Goal: Information Seeking & Learning: Learn about a topic

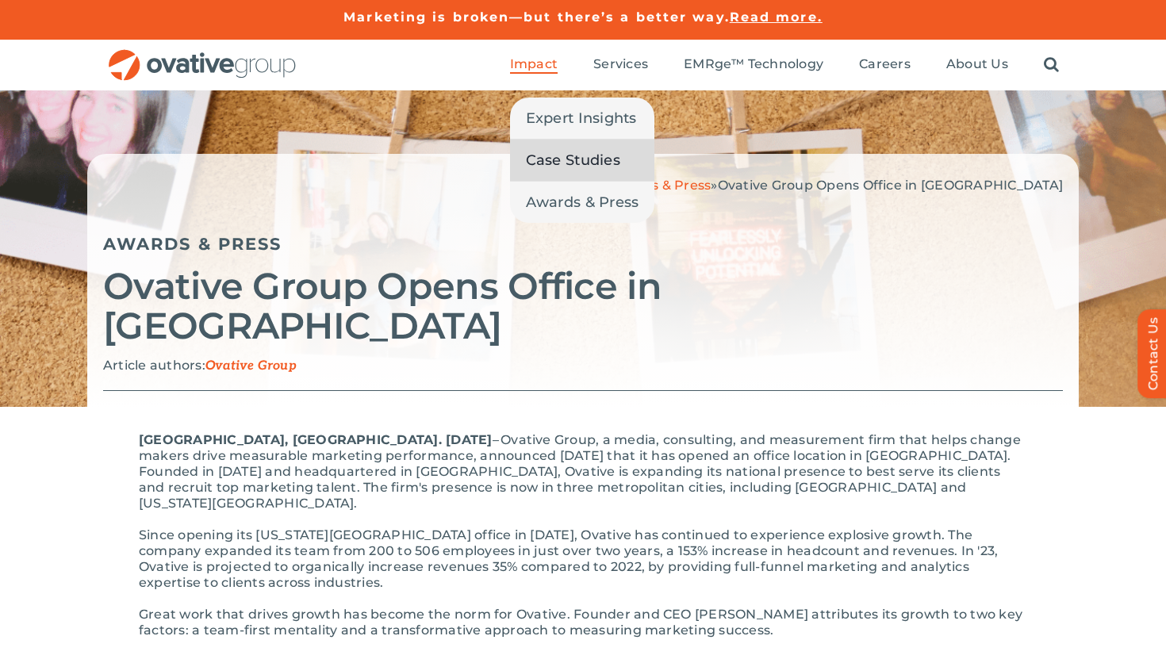
click at [554, 155] on span "Case Studies" at bounding box center [573, 160] width 94 height 22
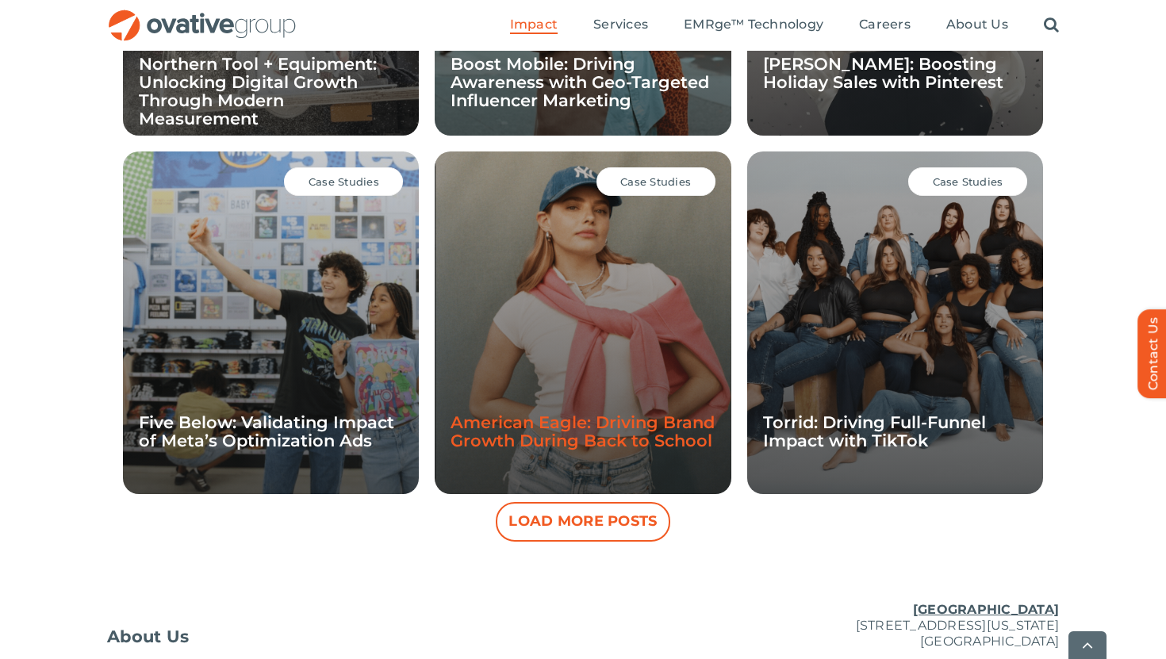
scroll to position [1425, 0]
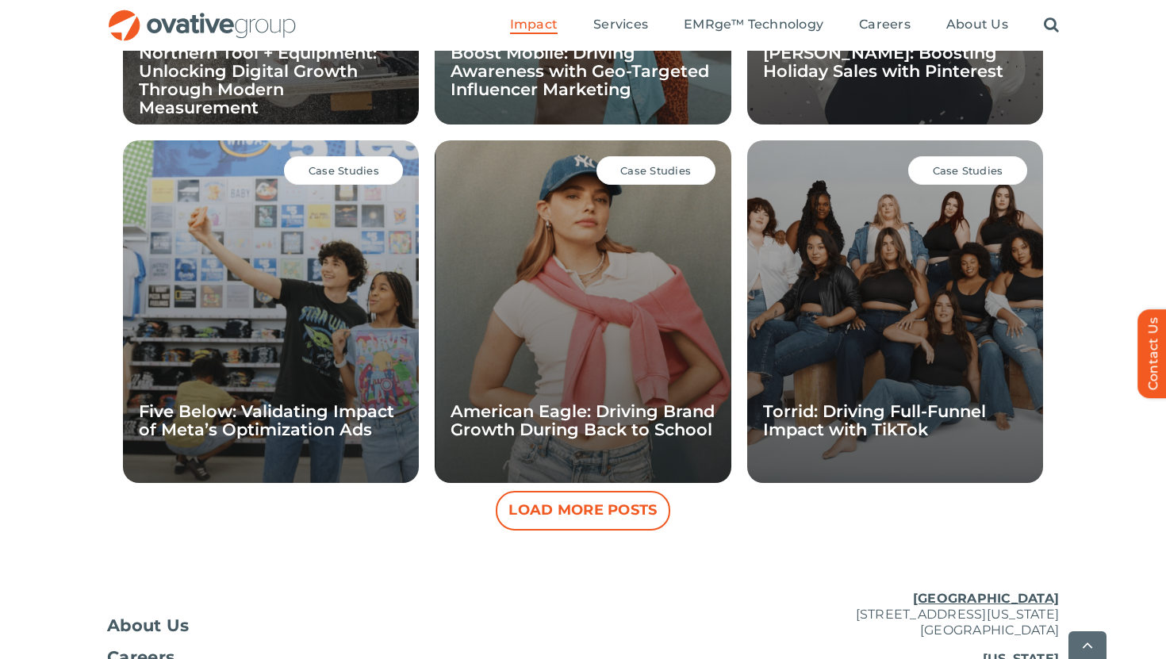
click at [624, 514] on button "Load More Posts" at bounding box center [583, 511] width 175 height 40
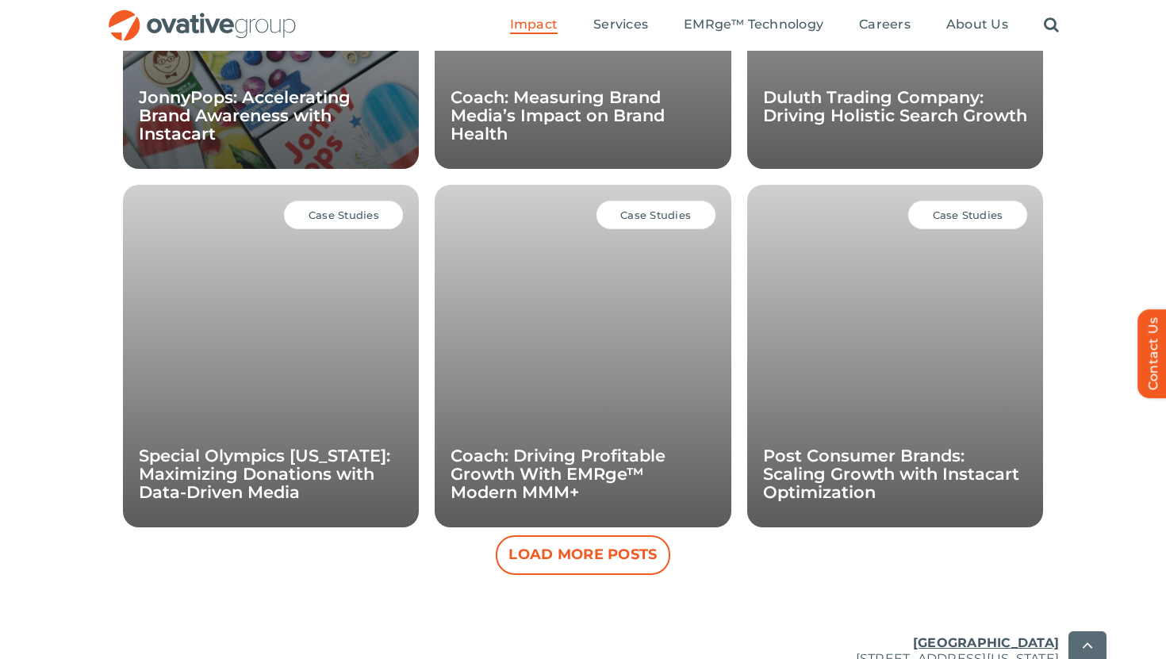
scroll to position [2112, 0]
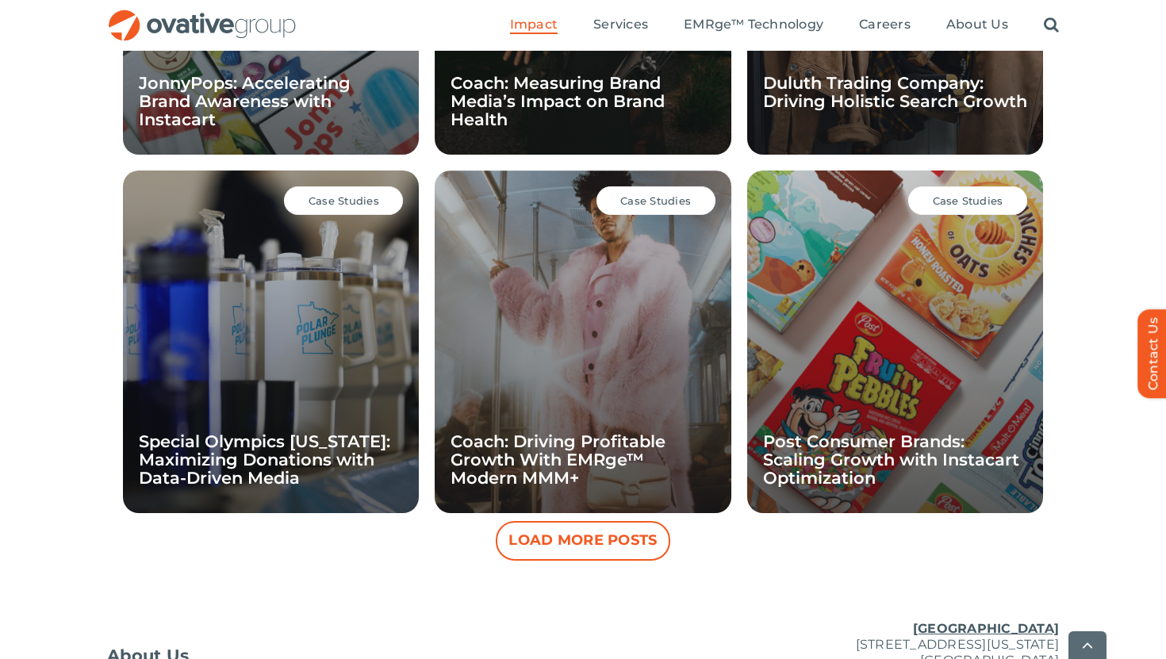
click at [575, 545] on button "Load More Posts" at bounding box center [583, 541] width 175 height 40
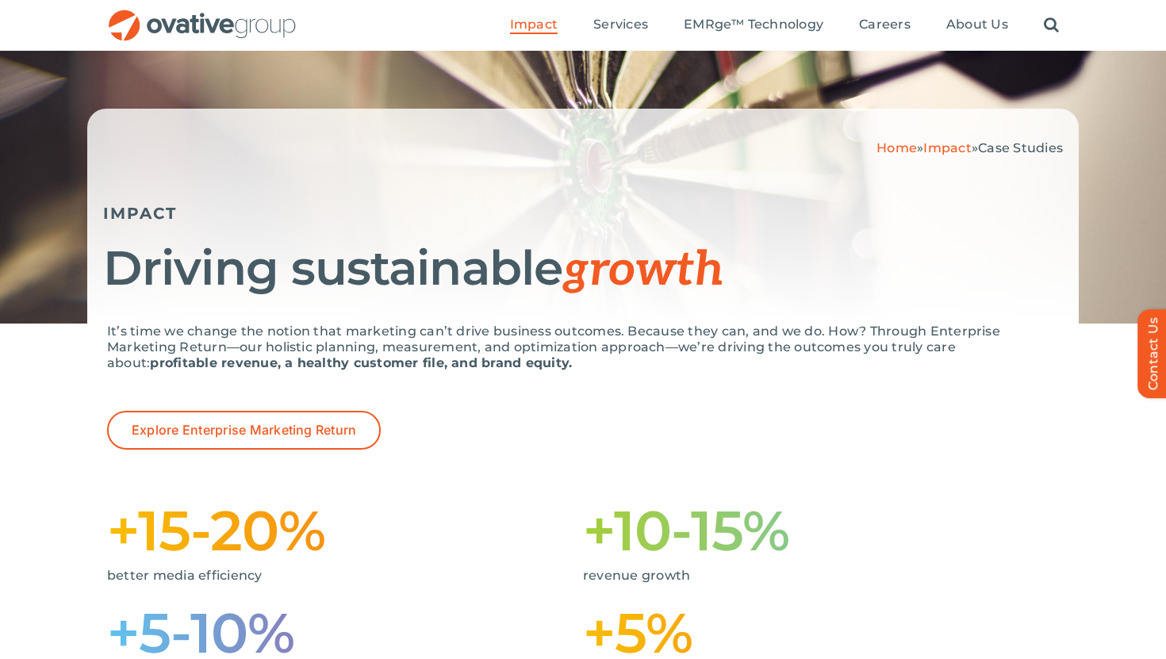
scroll to position [0, 0]
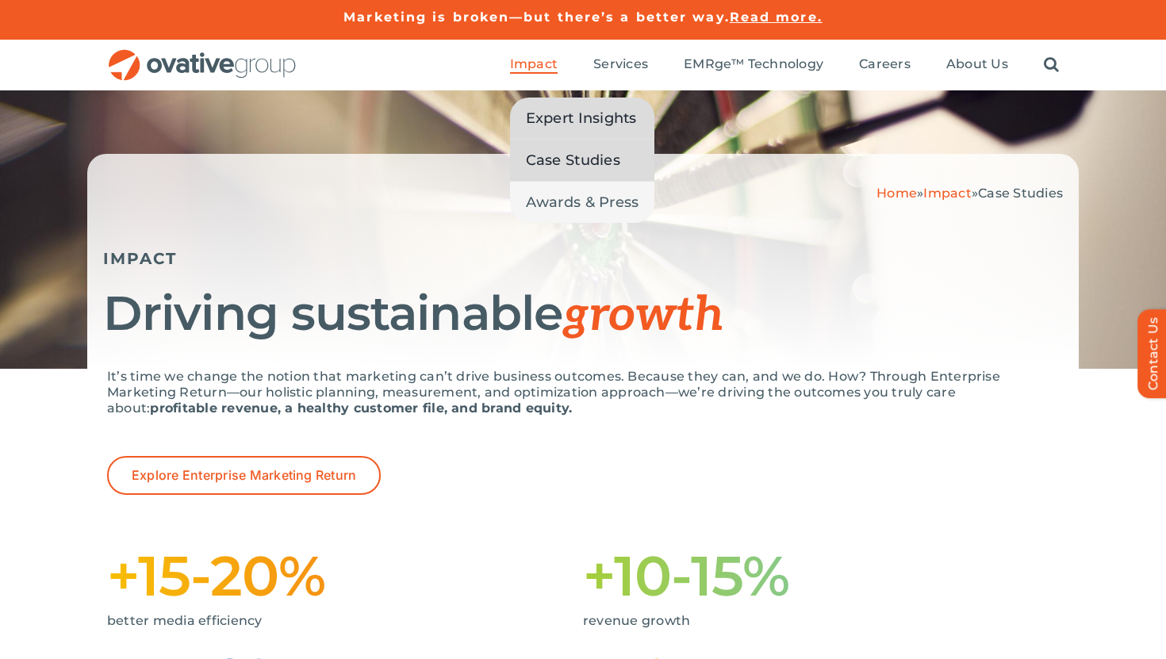
click at [576, 117] on span "Expert Insights" at bounding box center [581, 118] width 111 height 22
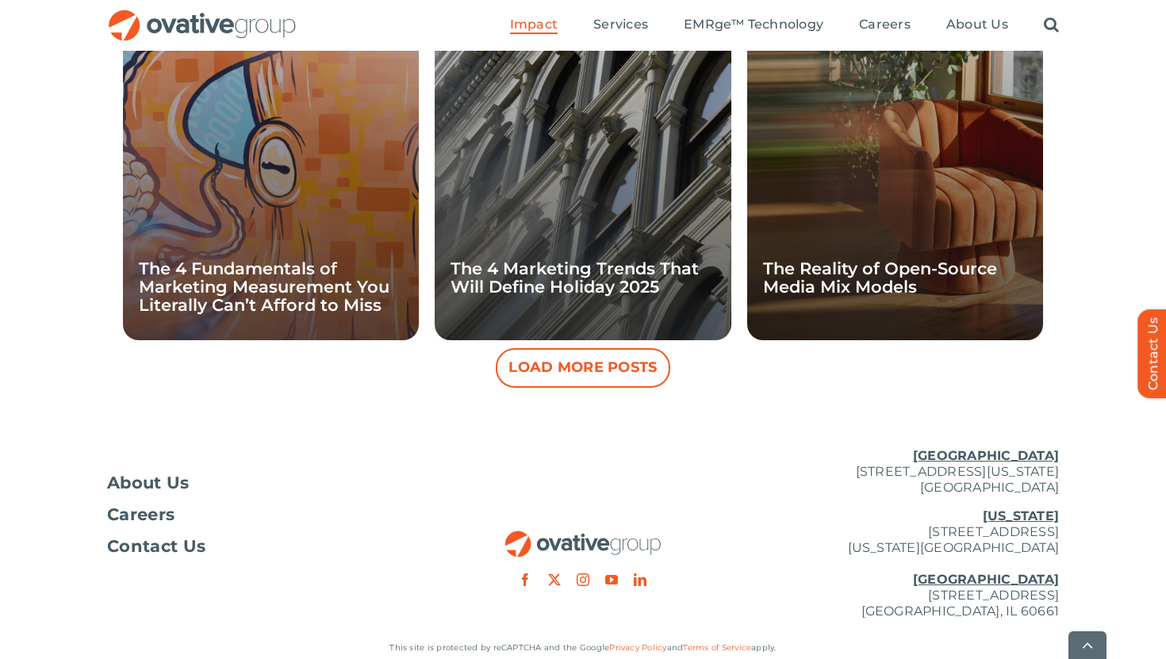
scroll to position [1571, 0]
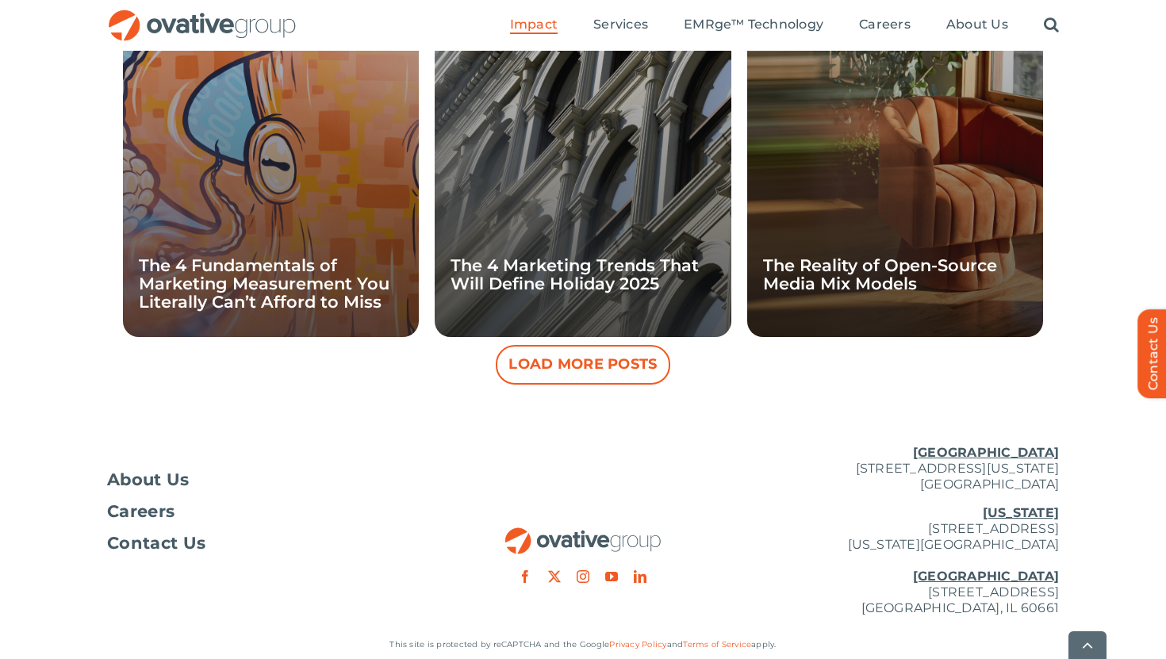
click at [597, 367] on button "Load More Posts" at bounding box center [583, 365] width 175 height 40
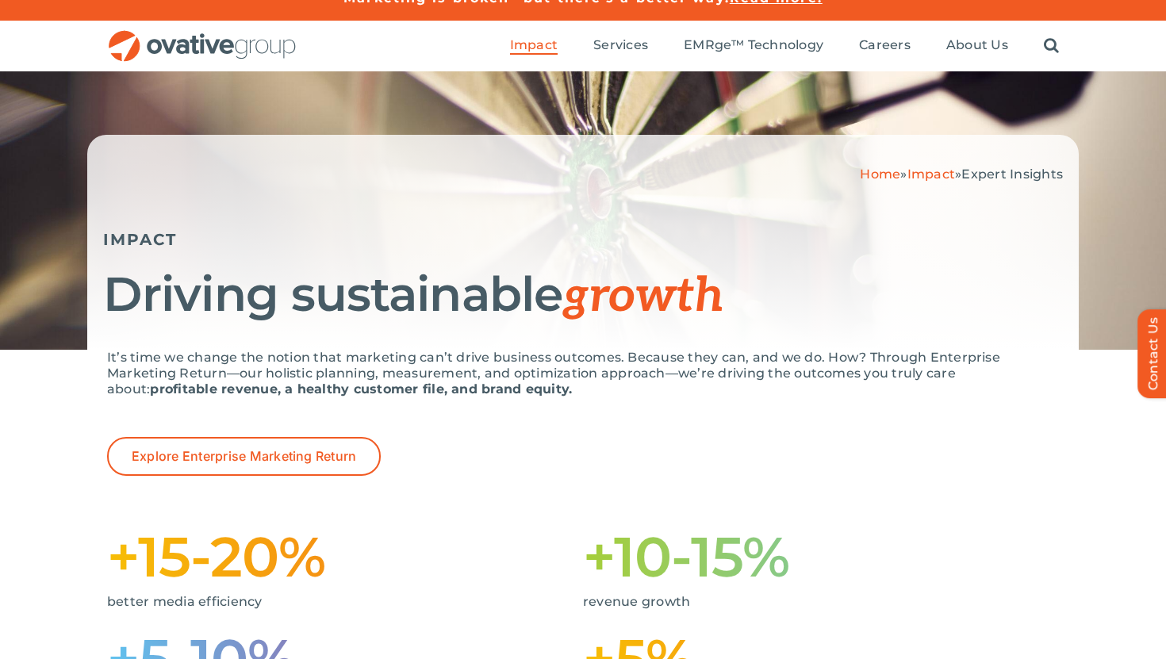
scroll to position [0, 0]
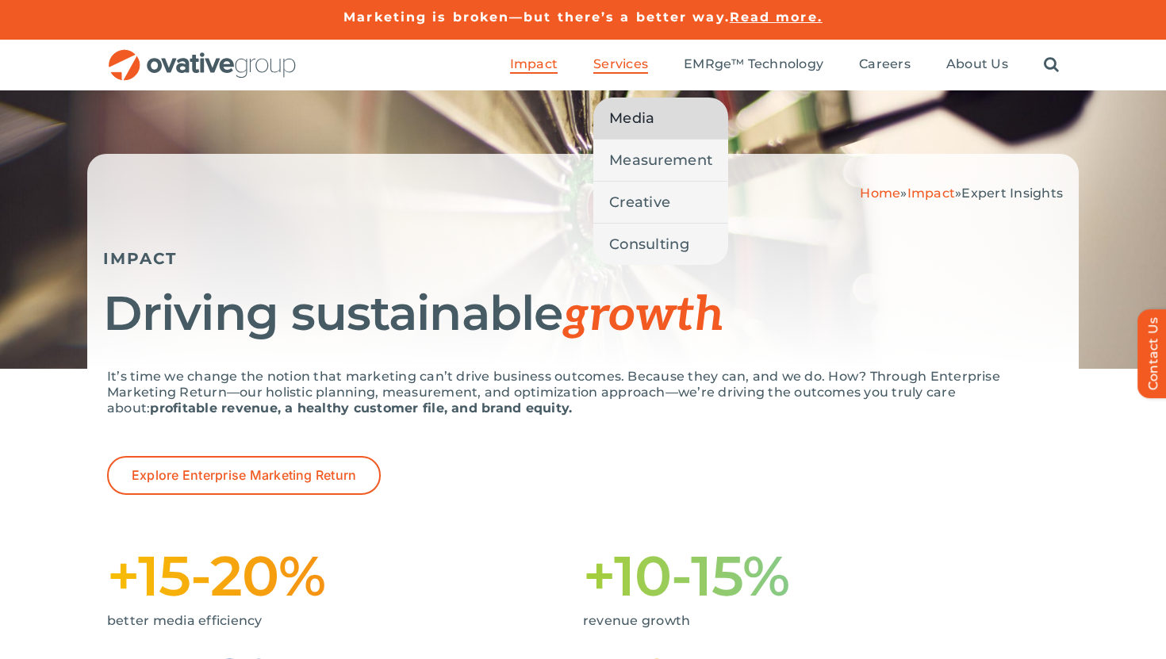
click at [627, 108] on span "Media" at bounding box center [631, 118] width 45 height 22
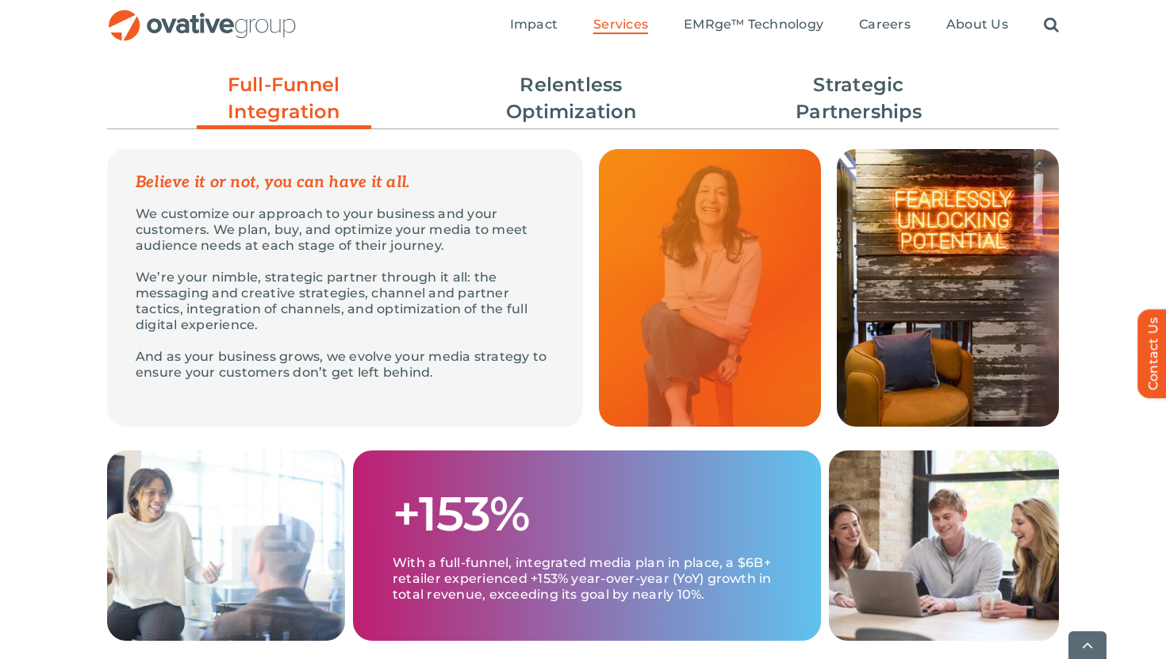
scroll to position [497, 0]
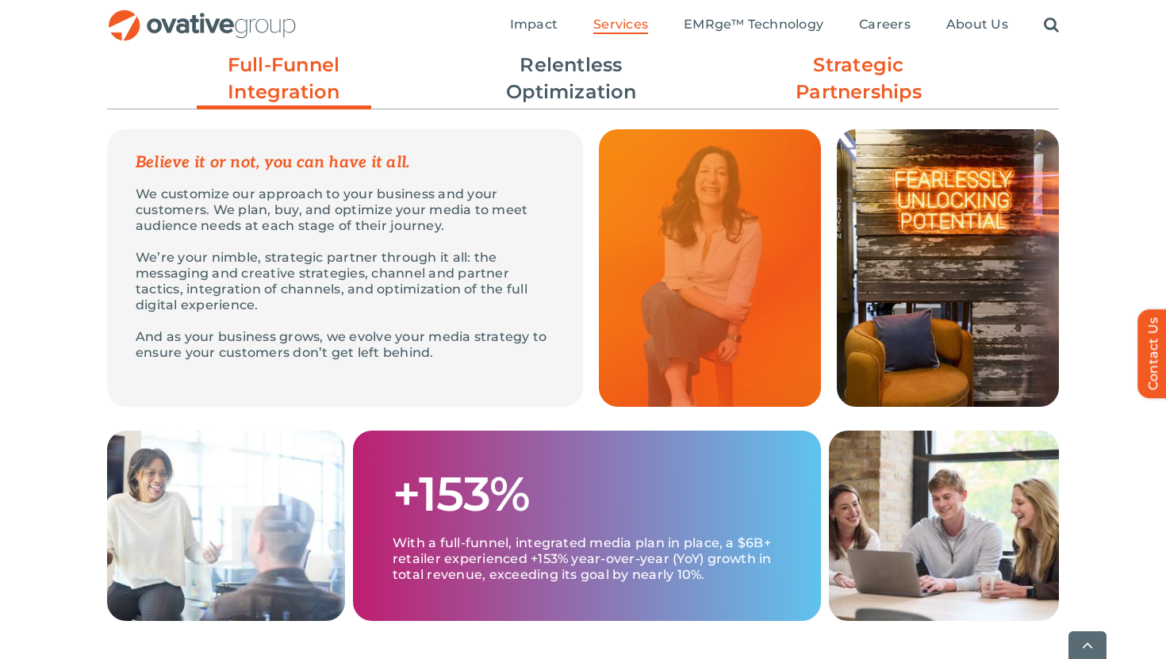
click at [813, 75] on link "Strategic Partnerships" at bounding box center [859, 79] width 175 height 54
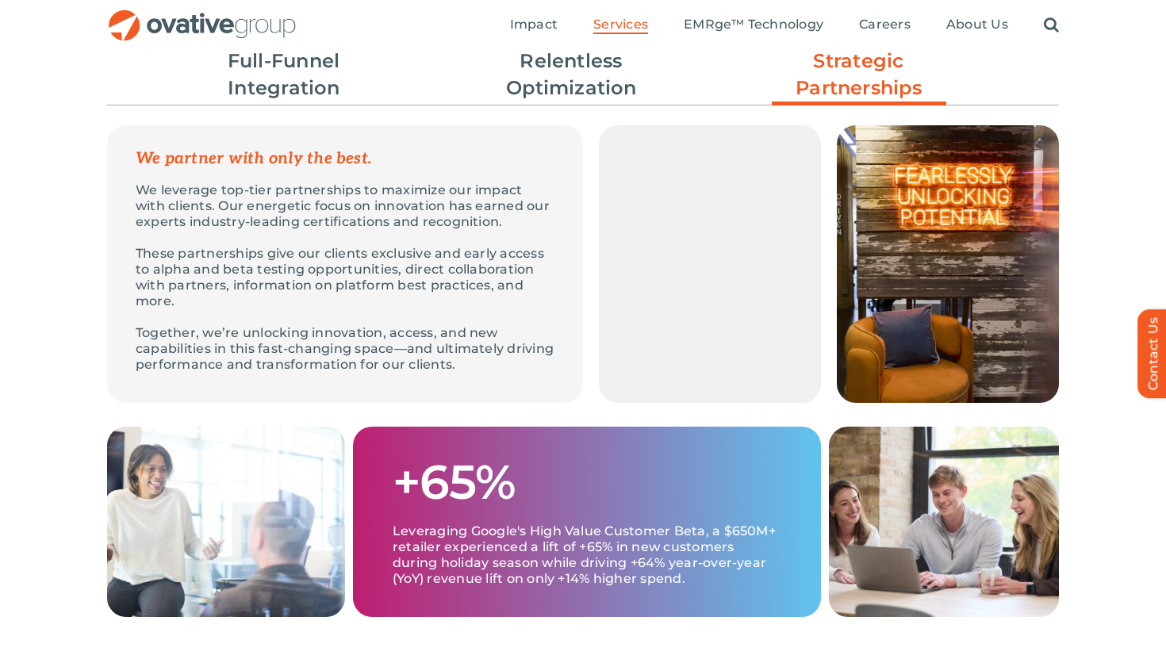
scroll to position [500, 0]
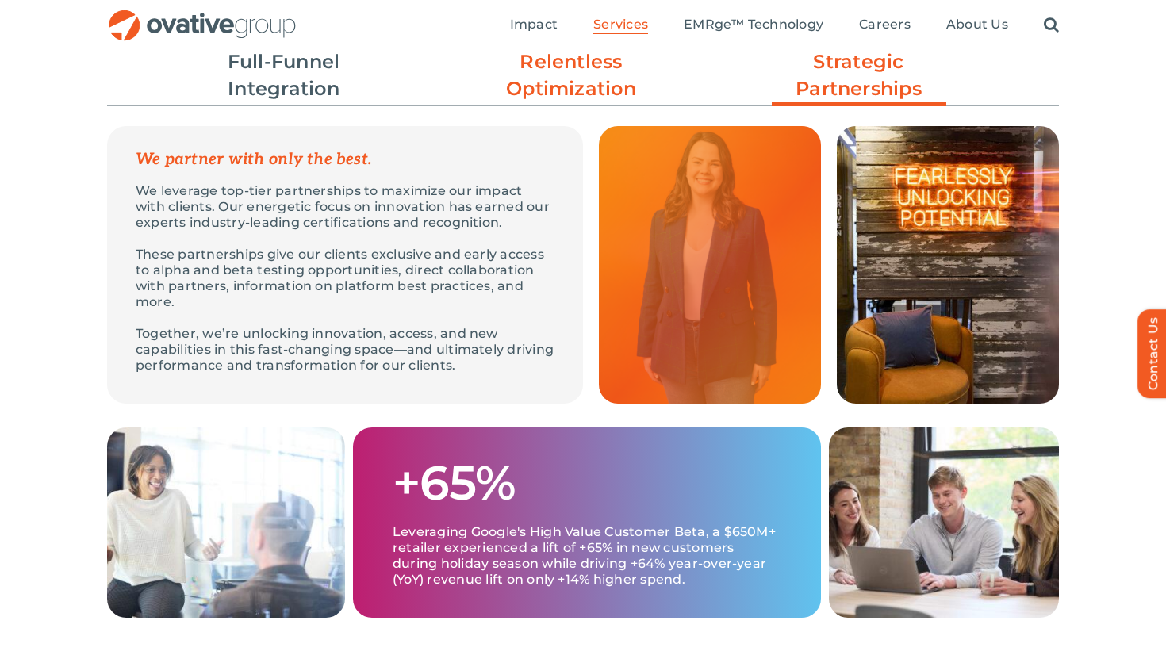
click at [604, 85] on link "Relentless Optimization" at bounding box center [571, 75] width 175 height 54
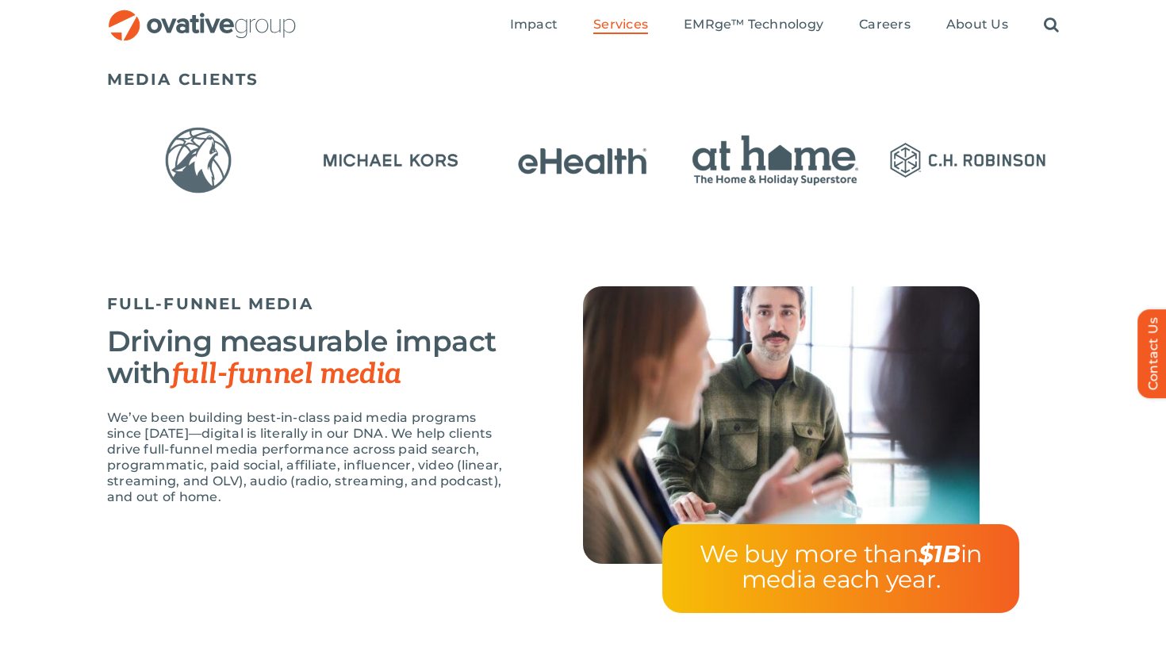
scroll to position [1110, 0]
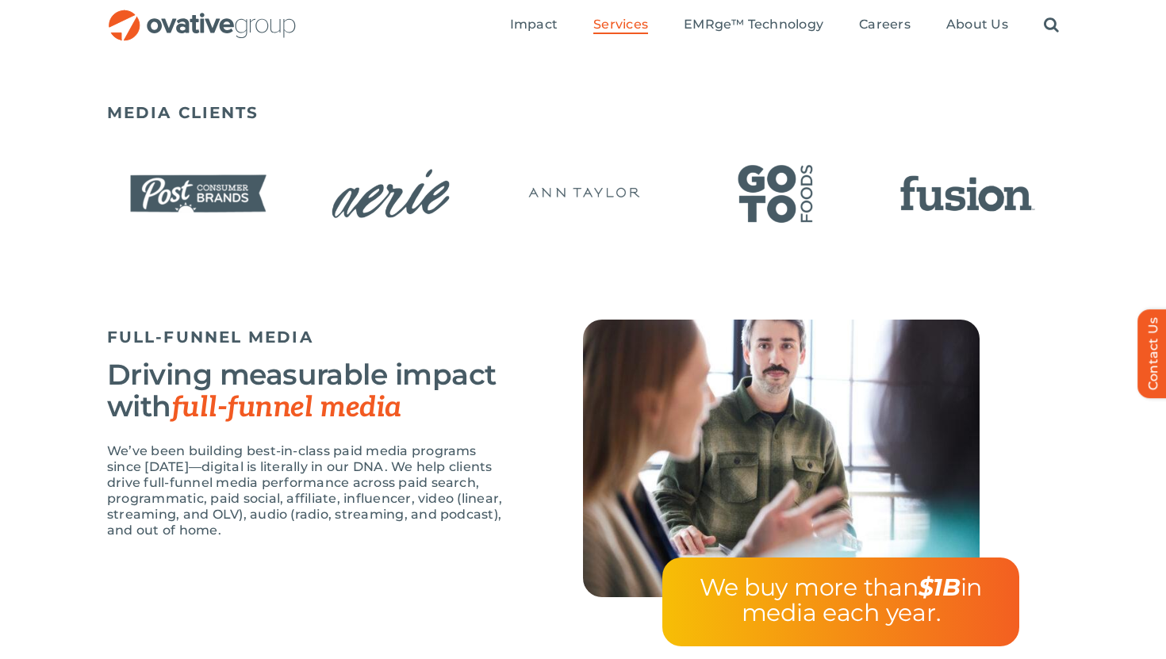
click at [1033, 217] on img "20 / 23" at bounding box center [968, 193] width 182 height 75
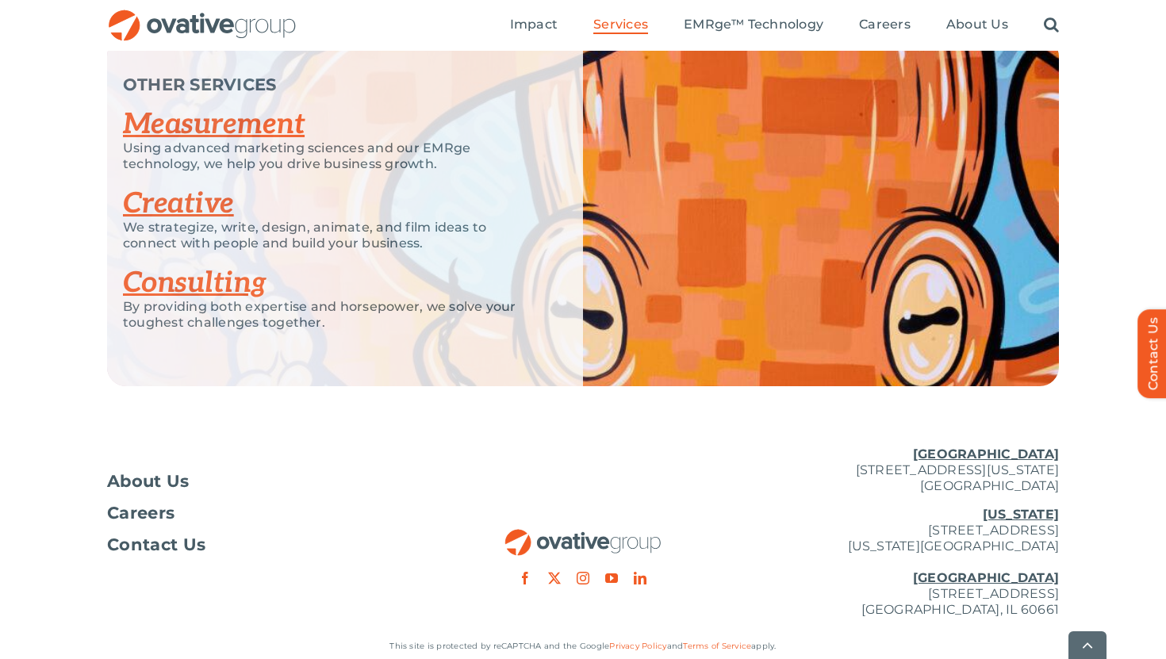
scroll to position [3522, 0]
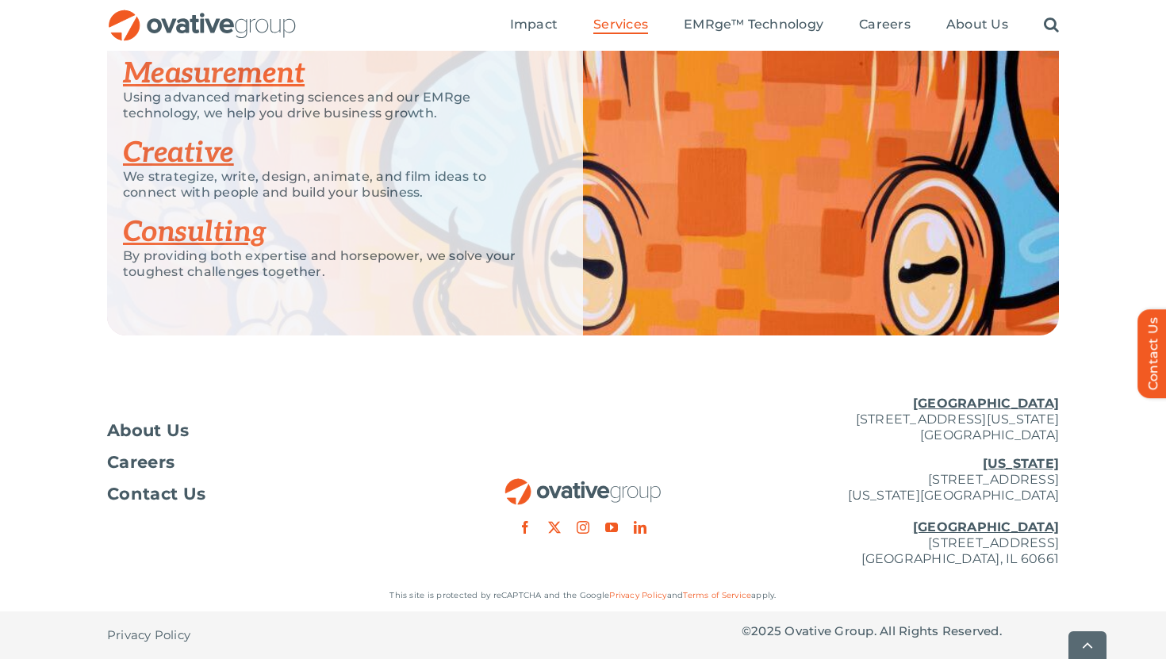
click at [202, 239] on link "Consulting" at bounding box center [195, 232] width 144 height 35
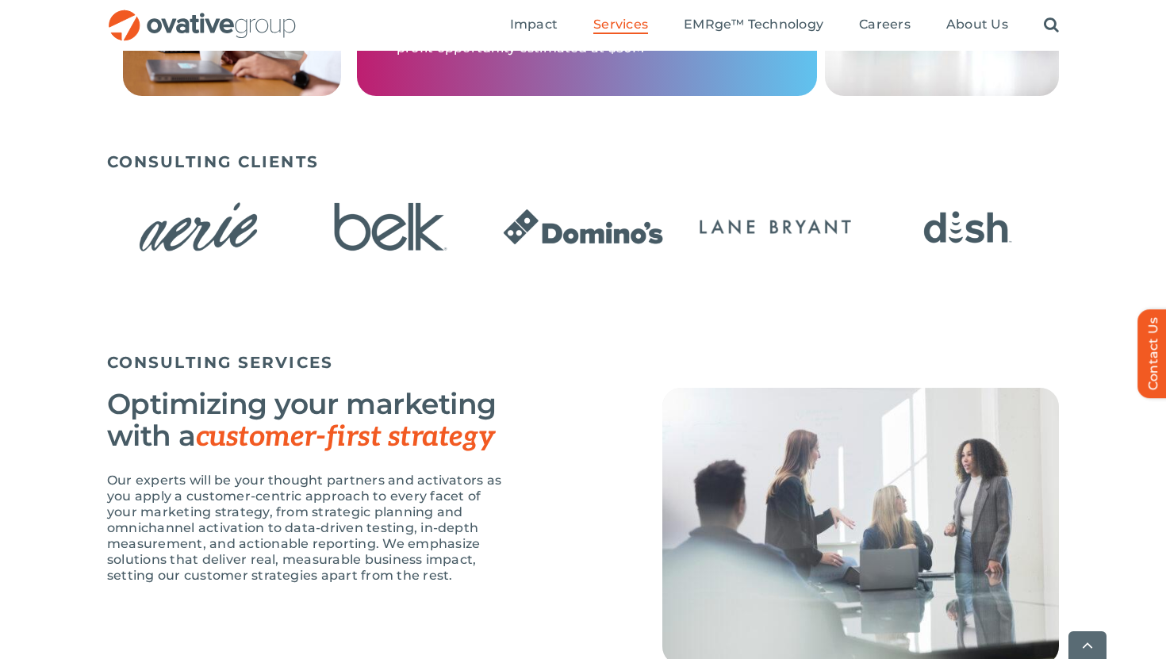
scroll to position [931, 0]
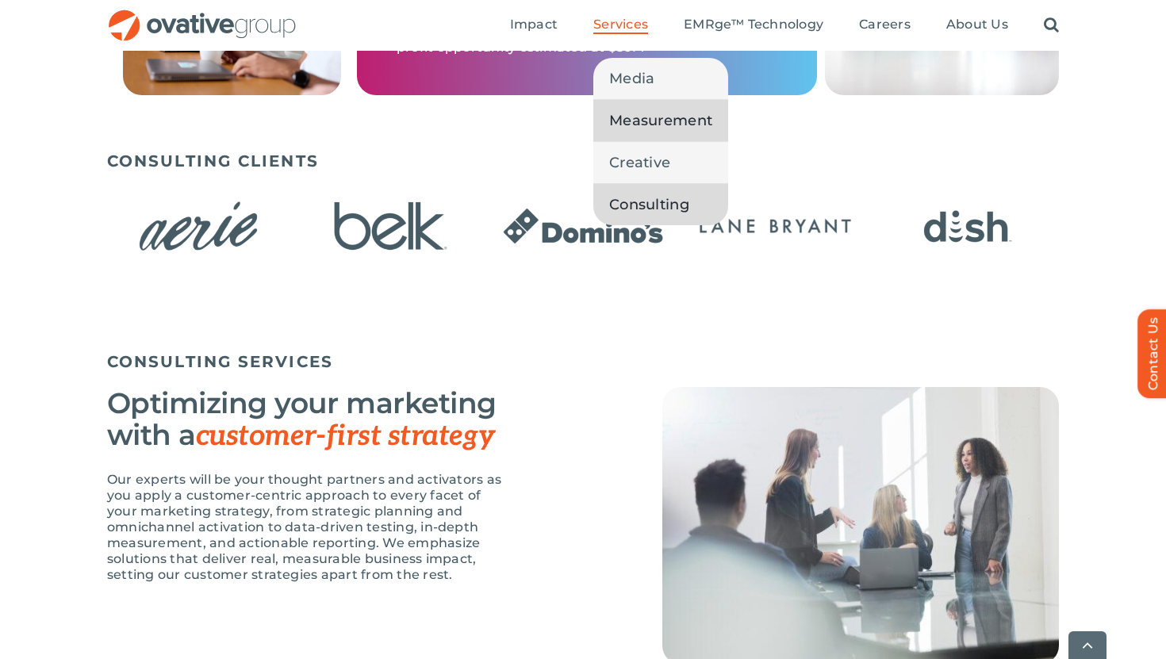
click at [637, 121] on span "Measurement" at bounding box center [660, 120] width 103 height 22
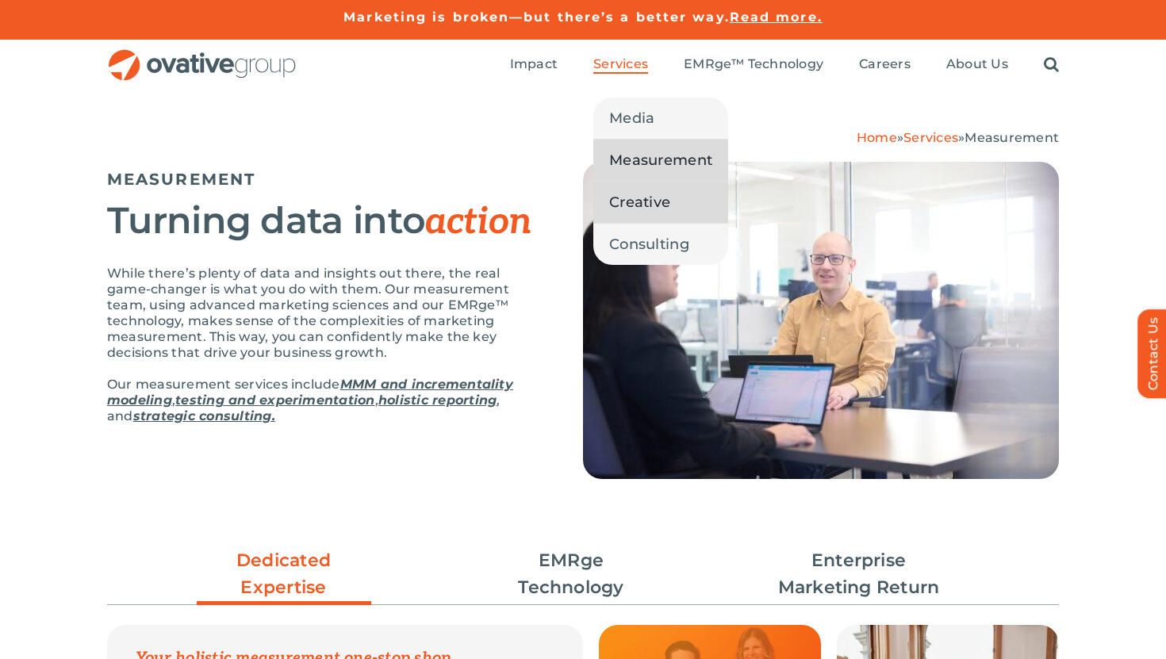
click at [623, 201] on span "Creative" at bounding box center [639, 202] width 61 height 22
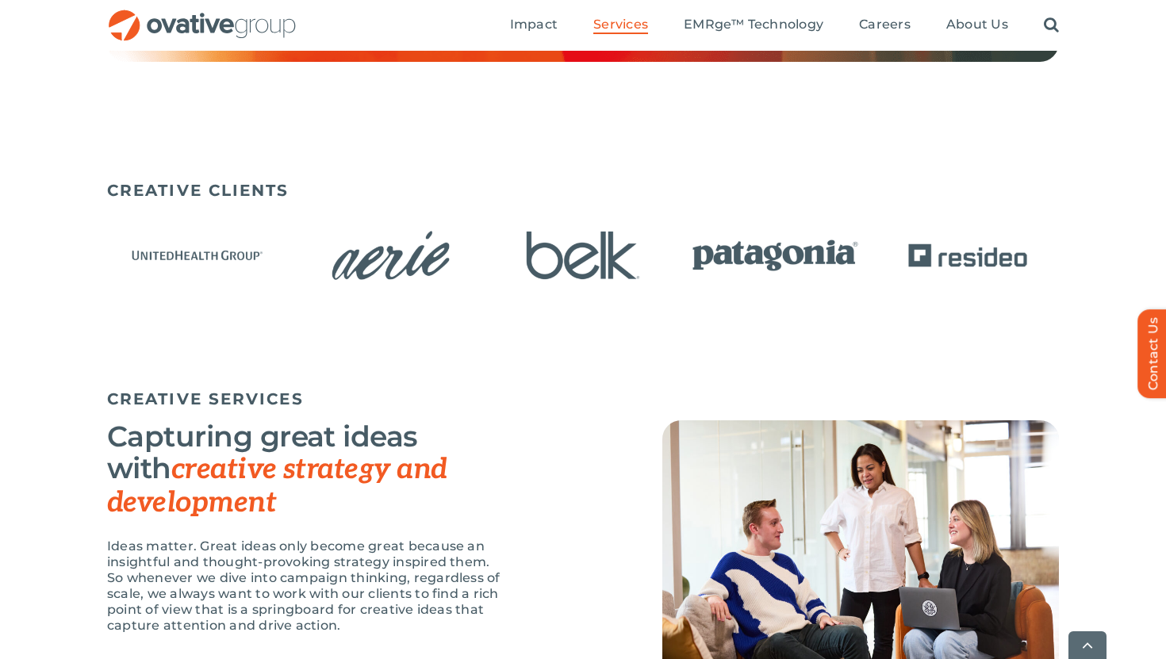
scroll to position [1008, 0]
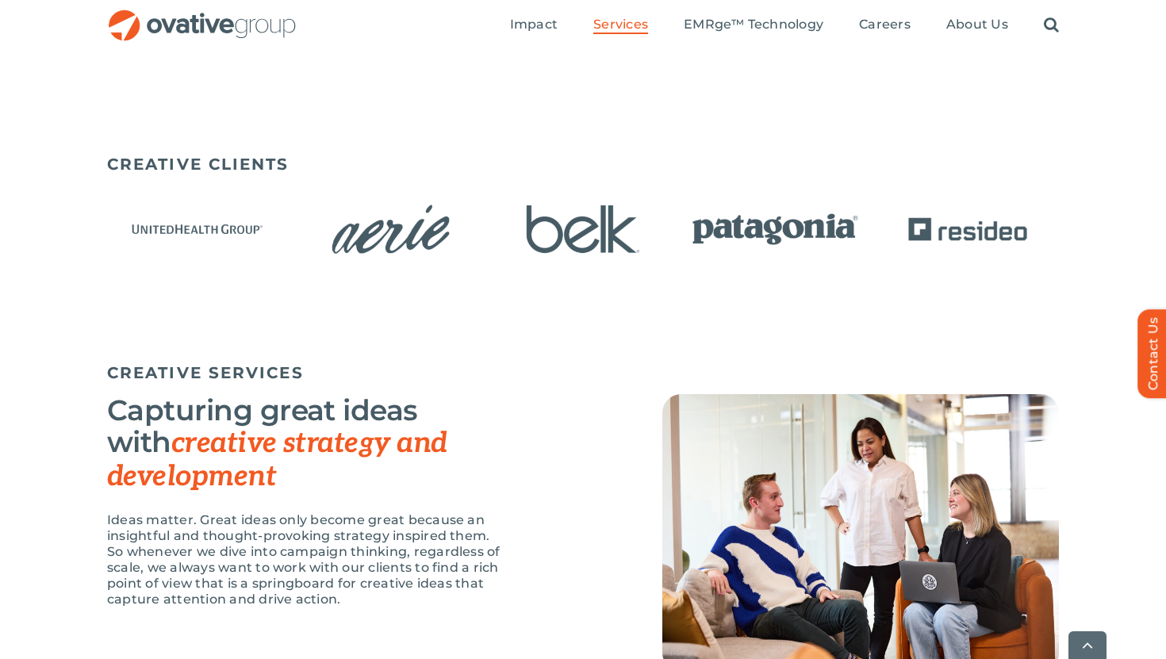
click at [880, 221] on img "5 / 15" at bounding box center [968, 229] width 182 height 75
click at [959, 232] on img "5 / 15" at bounding box center [968, 229] width 182 height 75
click at [1024, 244] on img "5 / 15" at bounding box center [968, 229] width 182 height 75
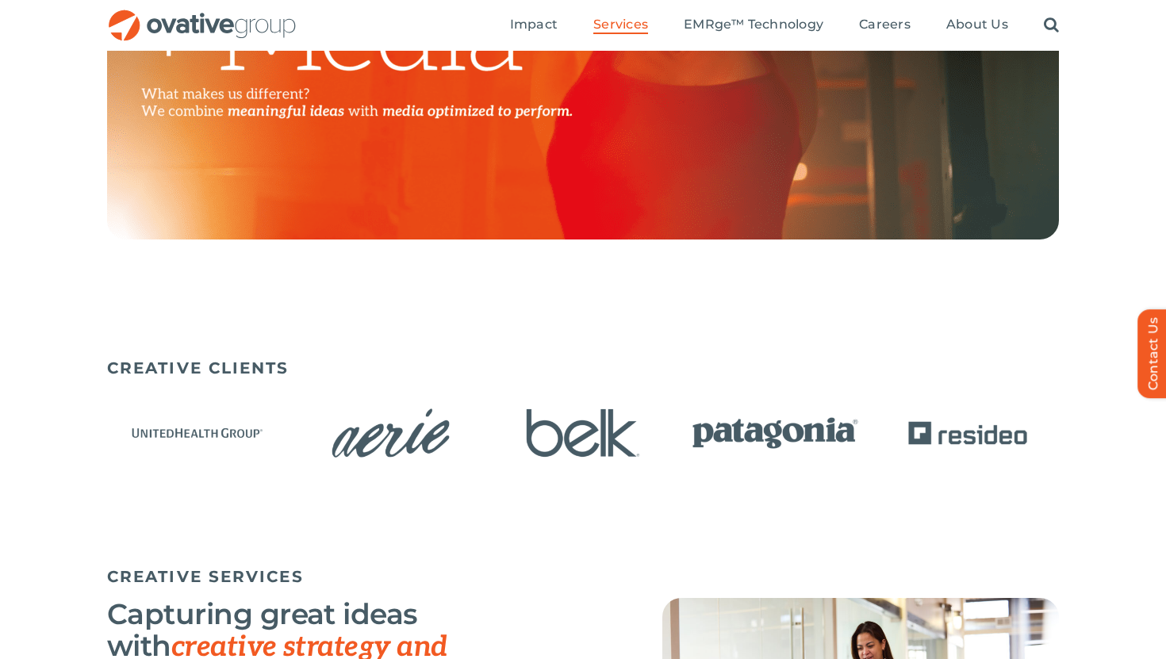
scroll to position [803, 0]
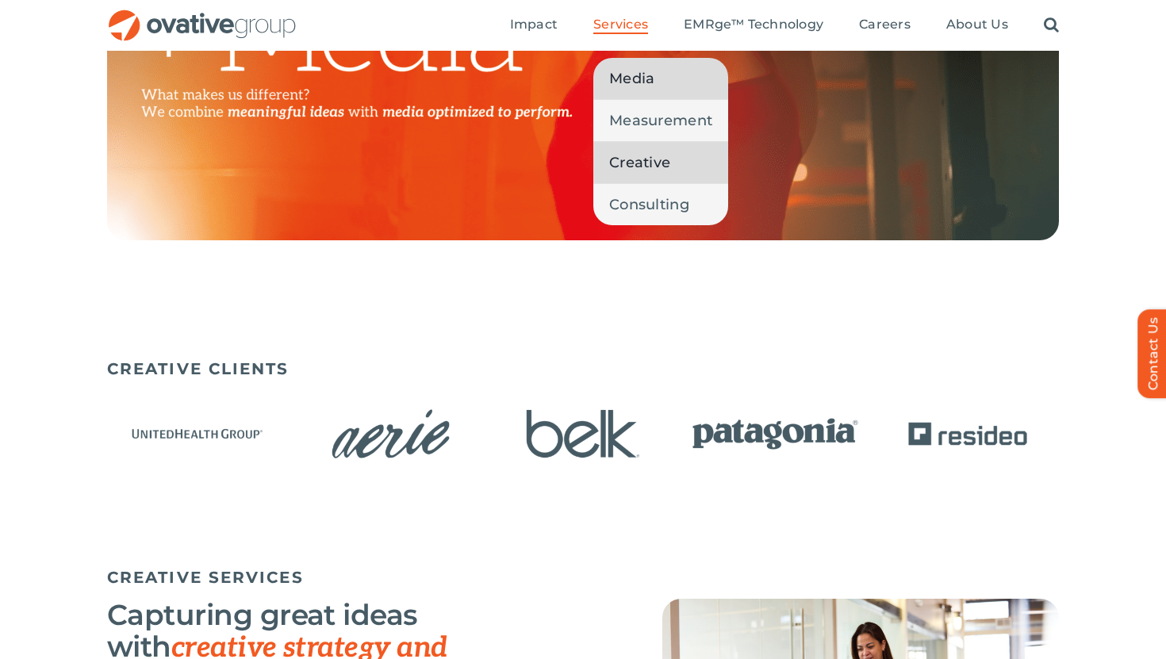
click at [630, 83] on span "Media" at bounding box center [631, 78] width 45 height 22
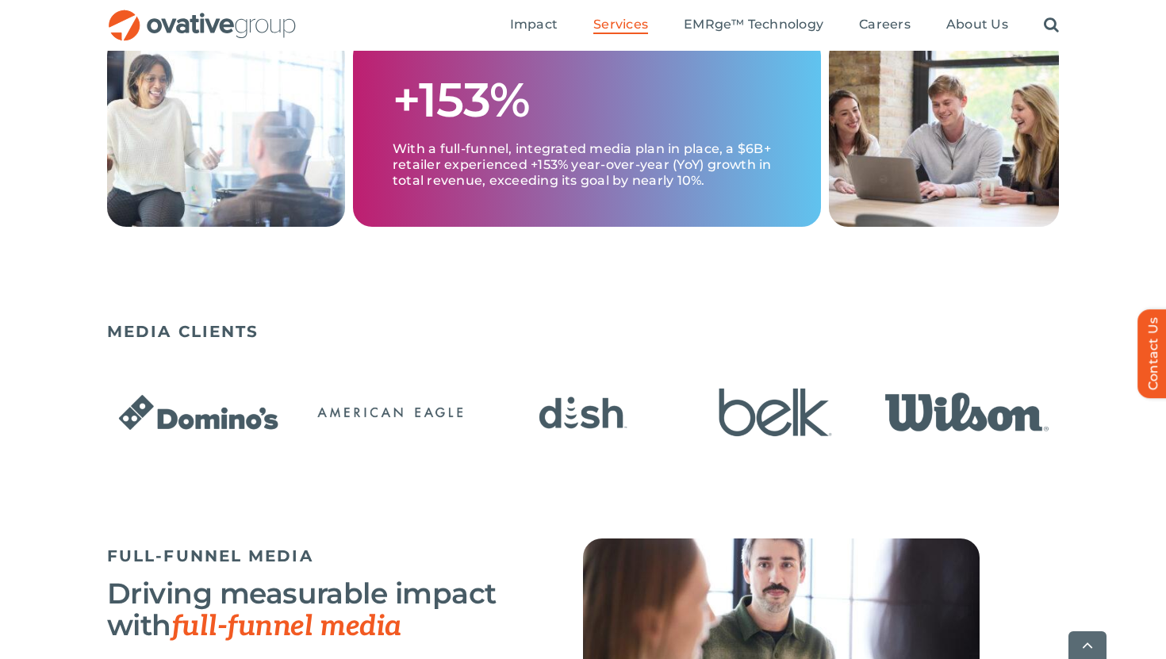
scroll to position [896, 0]
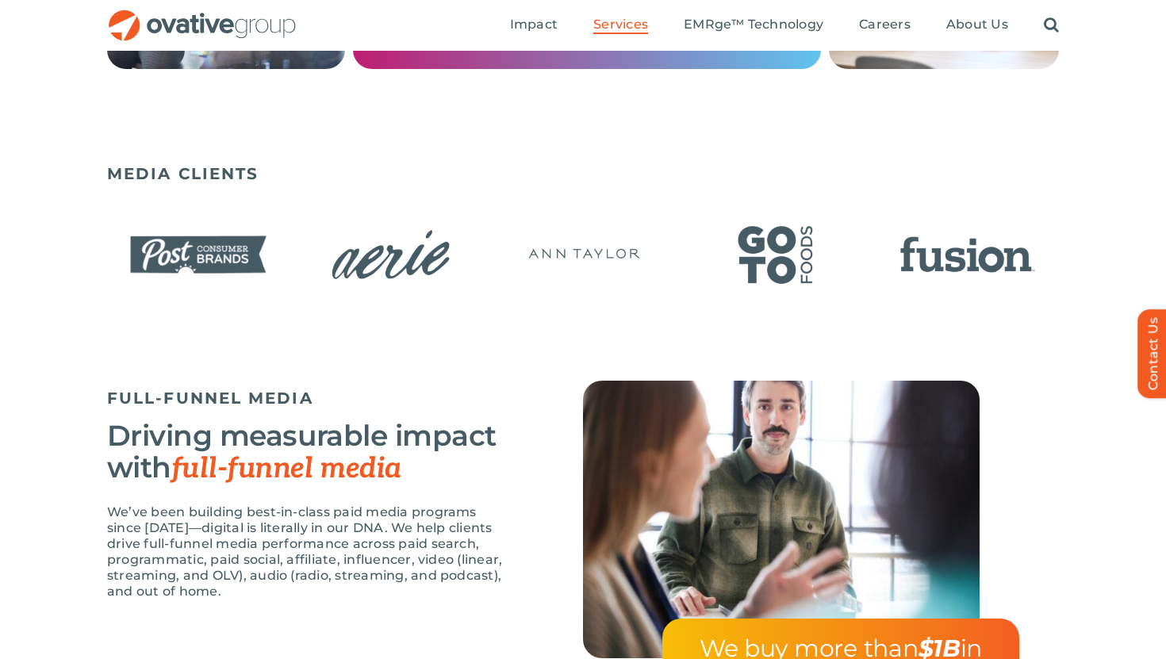
scroll to position [1030, 0]
